Goal: Task Accomplishment & Management: Manage account settings

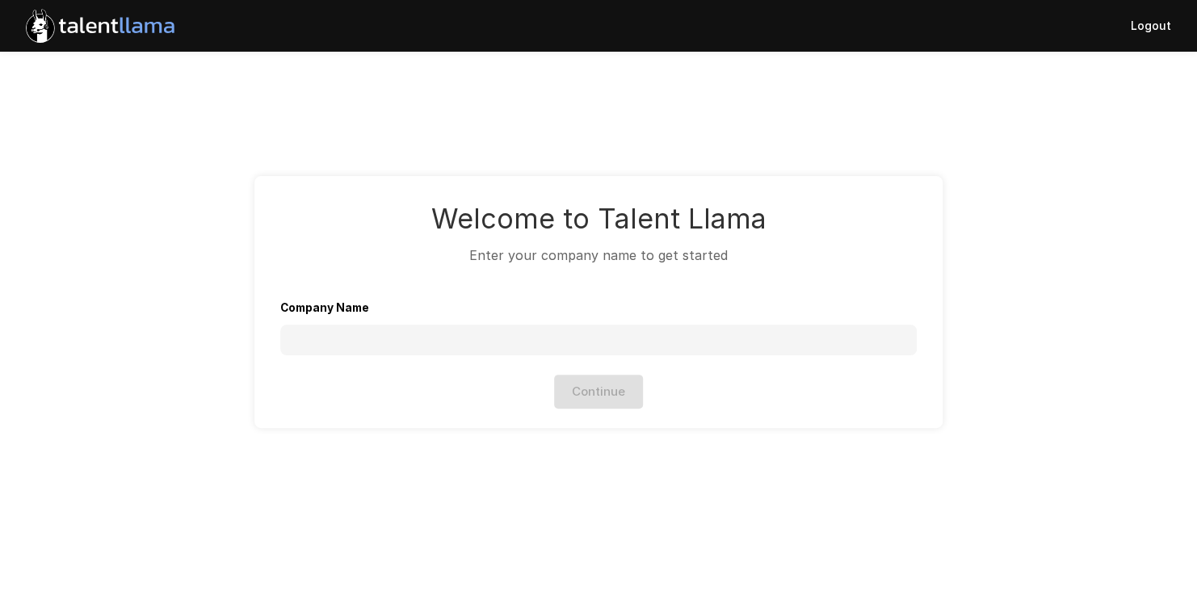
click at [1151, 35] on button "Logout" at bounding box center [1150, 25] width 53 height 47
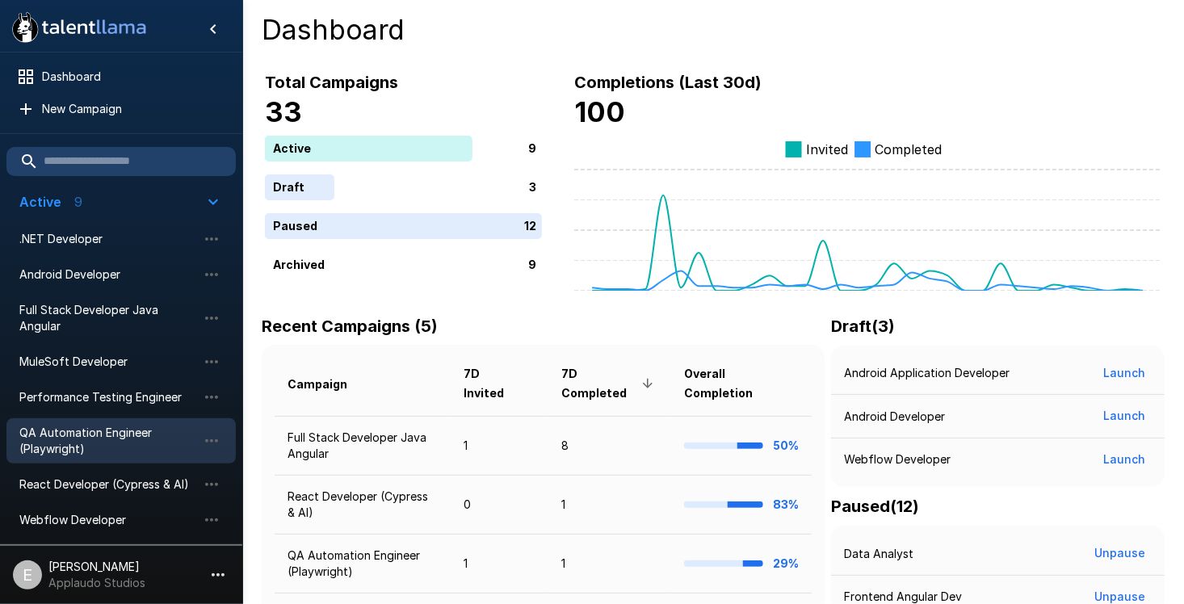
click at [119, 443] on span "QA Automation Engineer (Playwright)" at bounding box center [108, 441] width 178 height 32
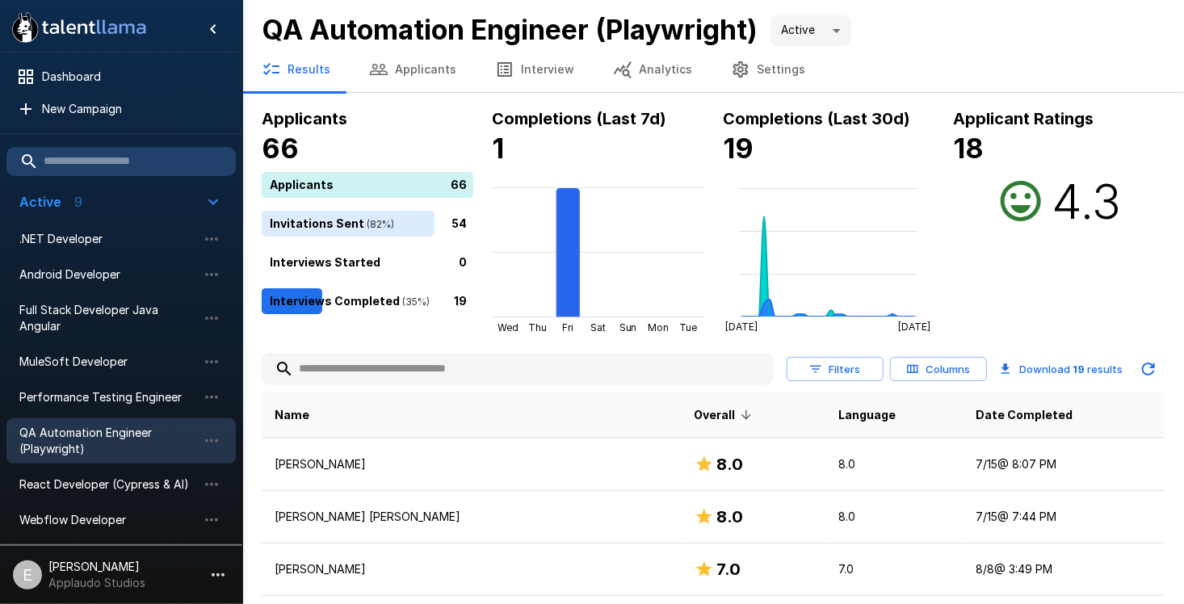
click at [127, 449] on span "QA Automation Engineer (Playwright)" at bounding box center [108, 441] width 178 height 32
click at [431, 69] on button "Applicants" at bounding box center [413, 69] width 126 height 45
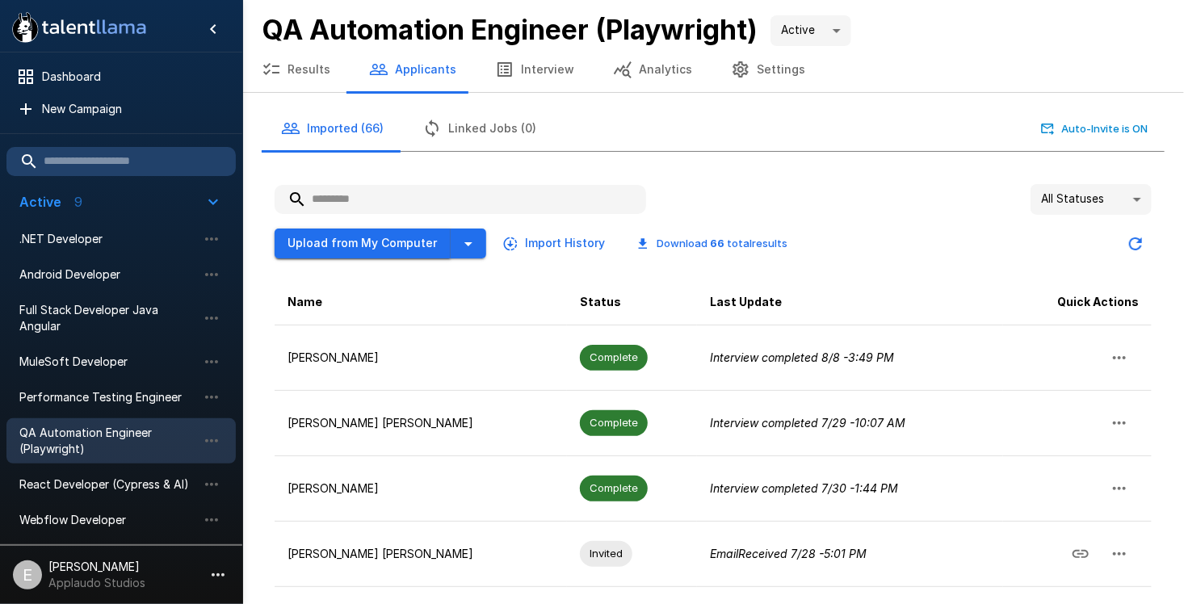
click at [397, 247] on button "Upload from My Computer" at bounding box center [363, 244] width 176 height 30
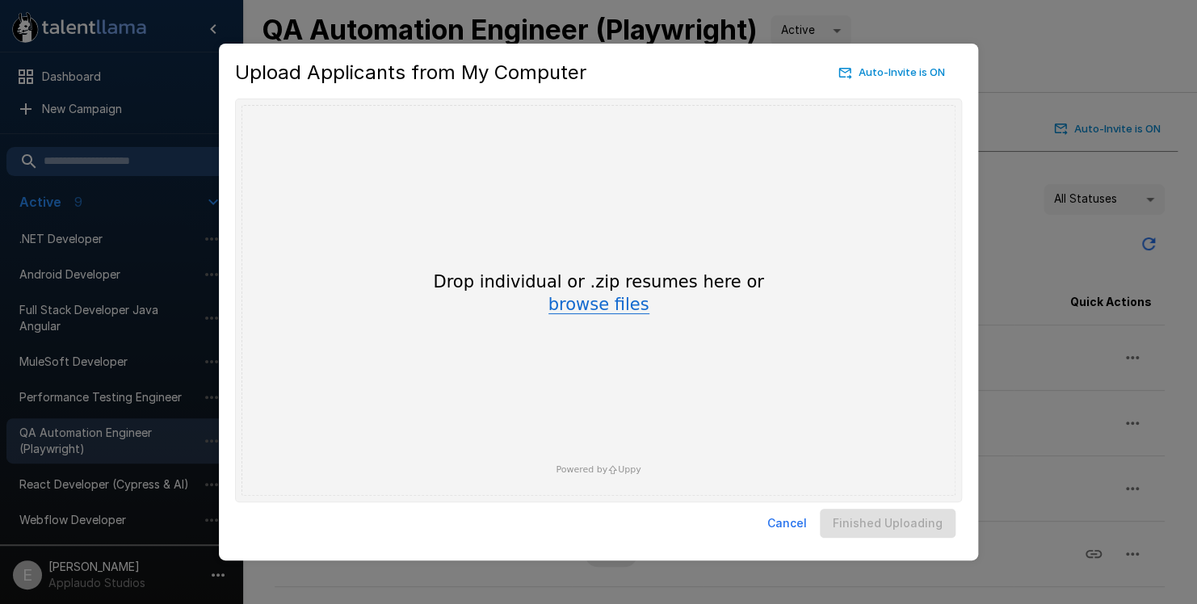
click at [577, 307] on button "browse files" at bounding box center [598, 305] width 101 height 18
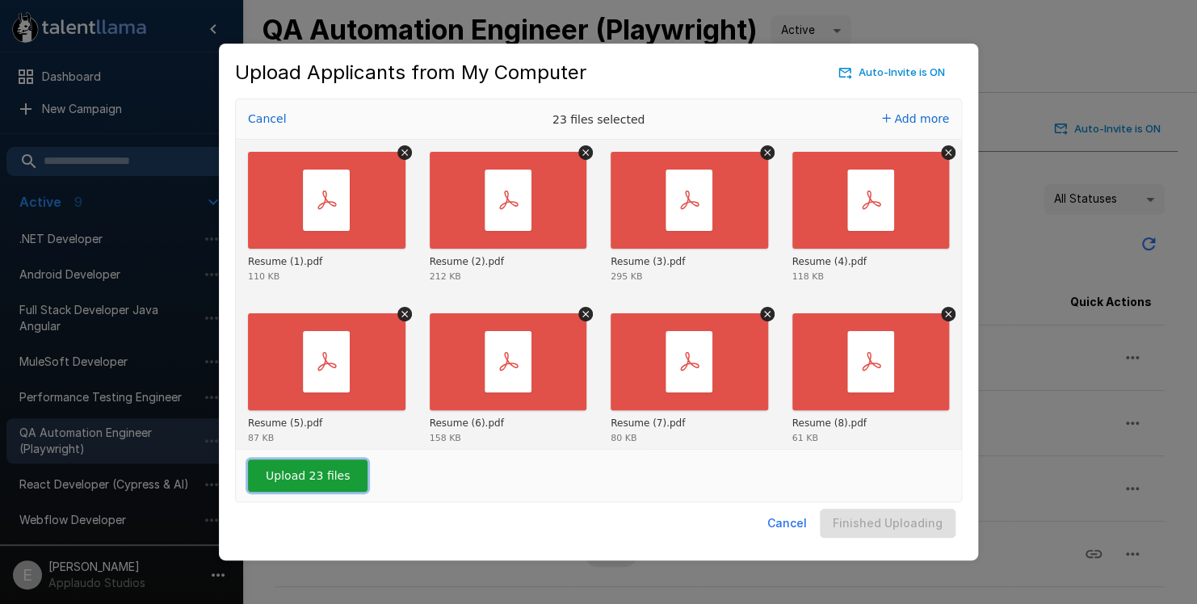
click at [330, 476] on button "Upload 23 files" at bounding box center [308, 476] width 120 height 32
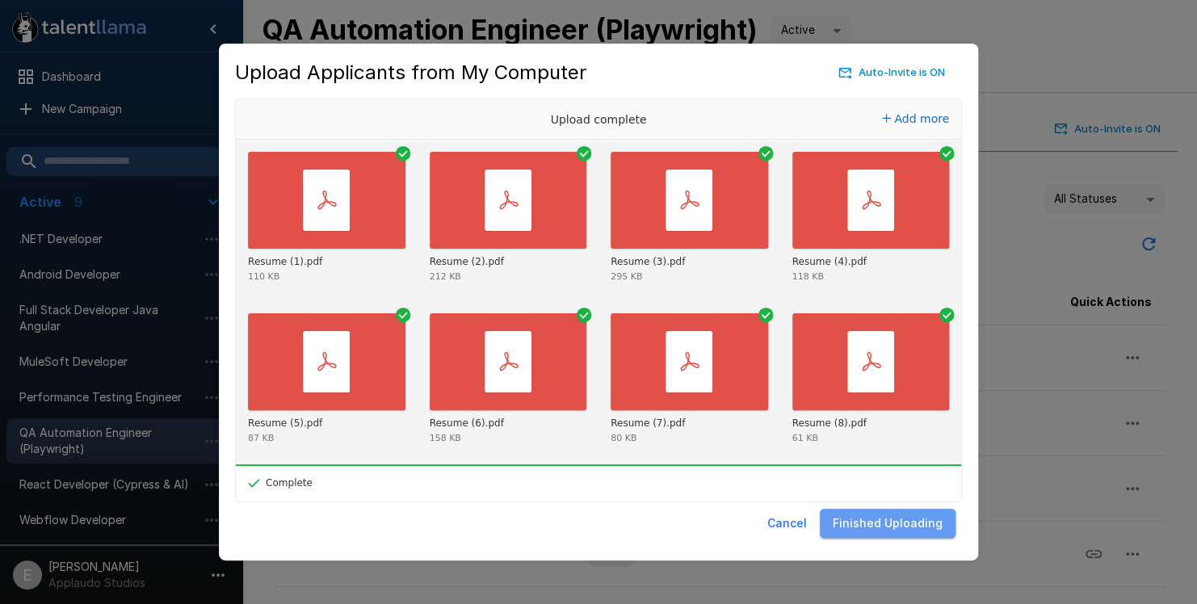
click at [918, 523] on button "Finished Uploading" at bounding box center [888, 524] width 136 height 30
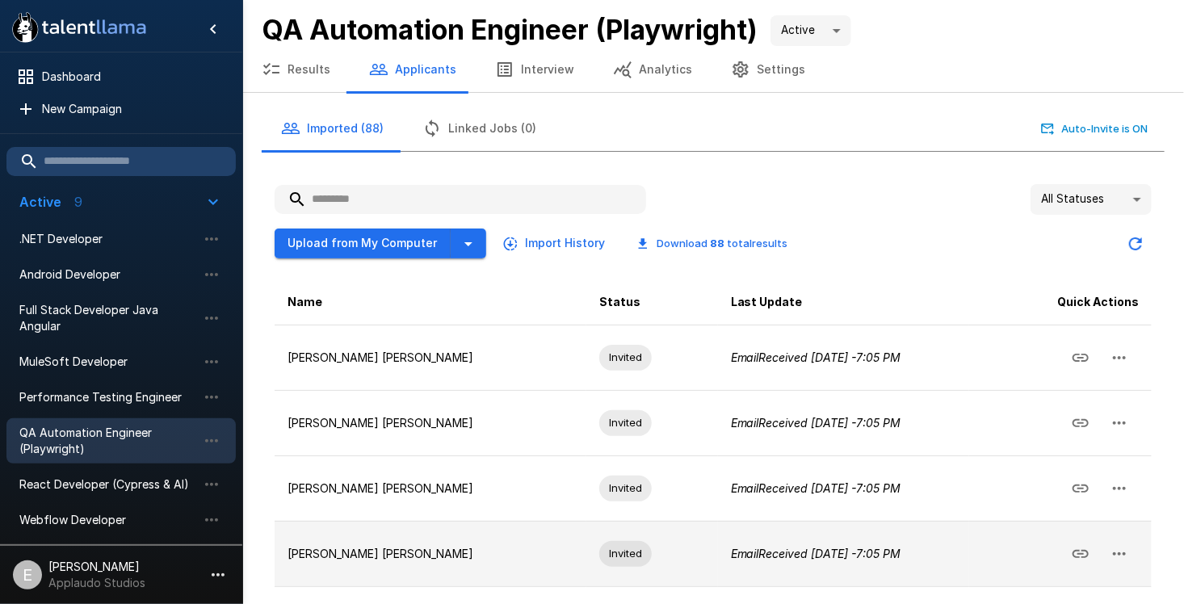
click at [1121, 553] on icon "button" at bounding box center [1119, 553] width 19 height 19
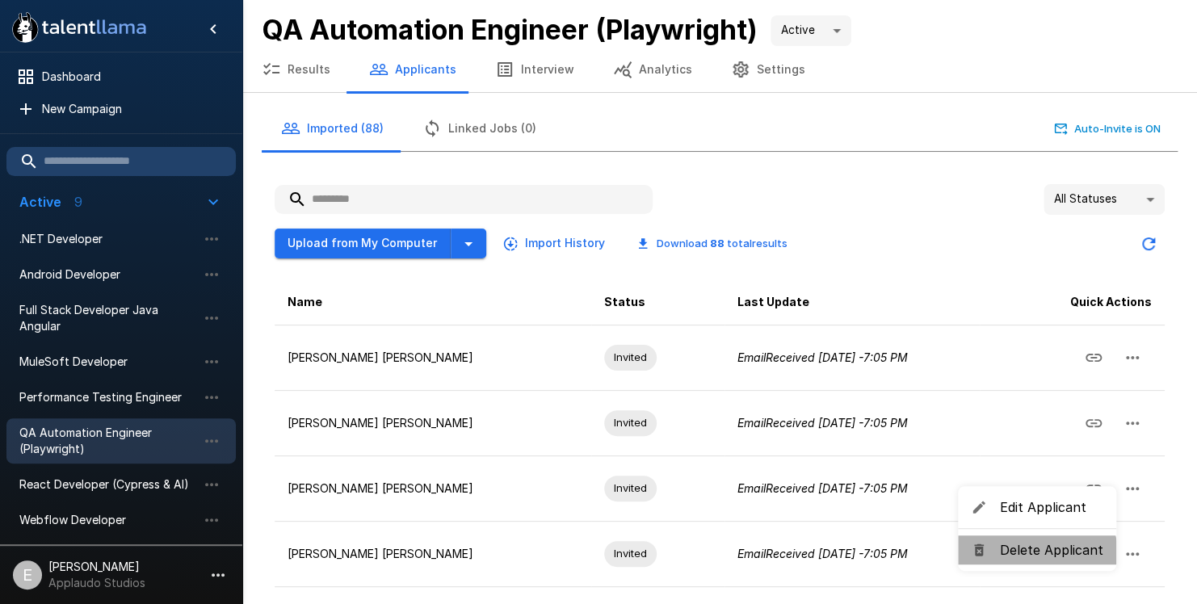
click at [1036, 556] on span "Delete Applicant" at bounding box center [1051, 549] width 103 height 19
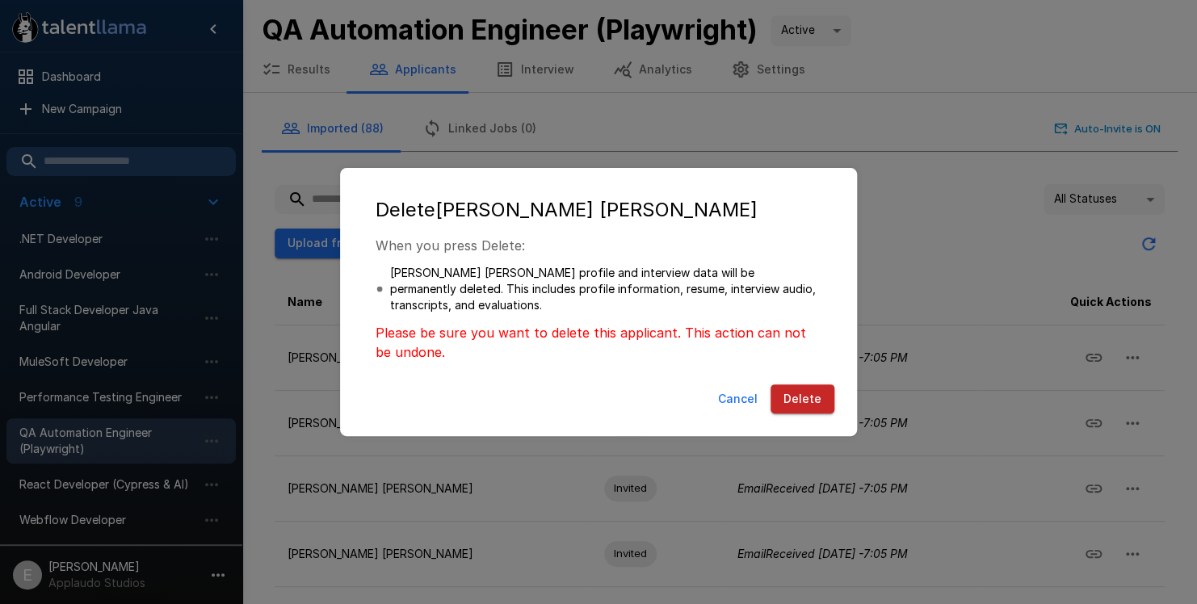
click at [804, 397] on button "Delete" at bounding box center [803, 400] width 64 height 30
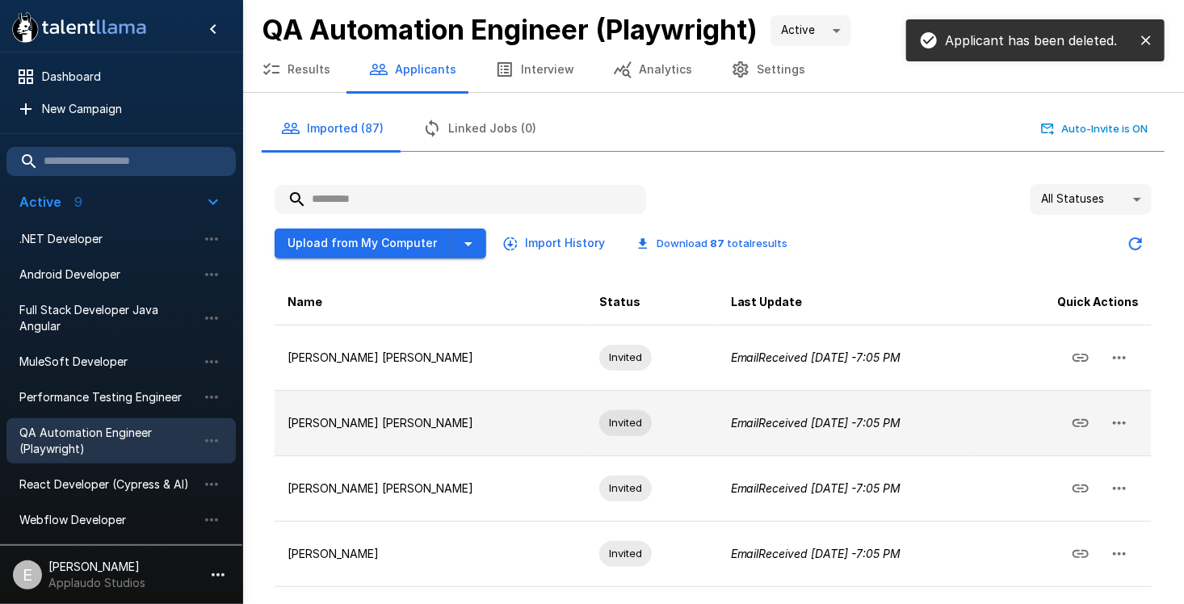
scroll to position [439, 0]
